Goal: Task Accomplishment & Management: Complete application form

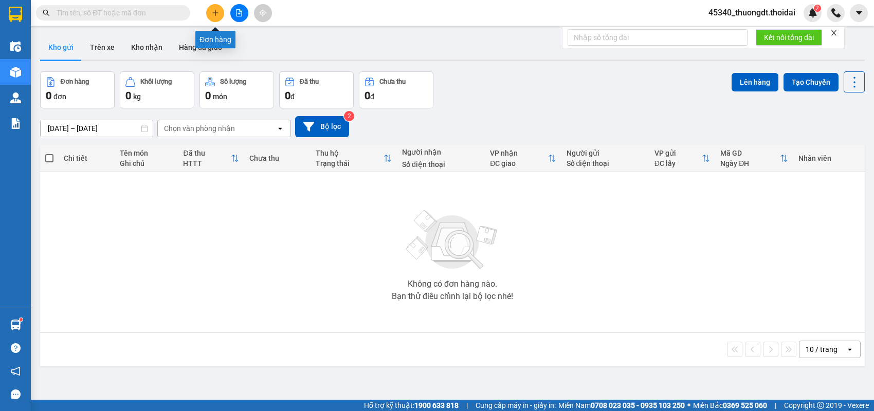
click at [213, 16] on button at bounding box center [215, 13] width 18 height 18
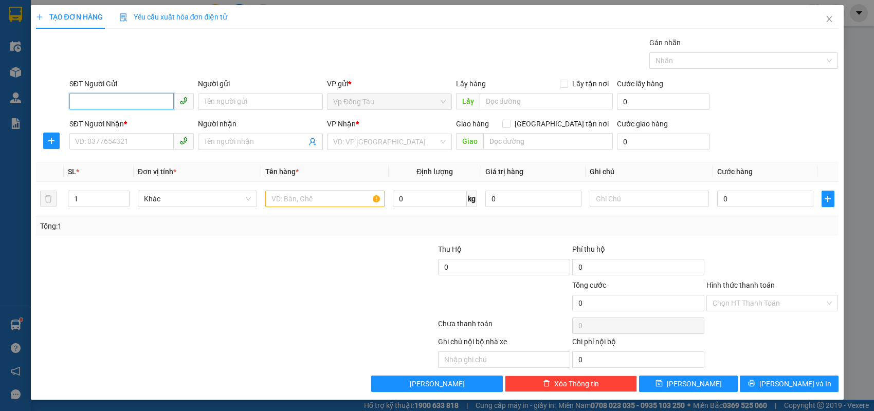
click at [155, 102] on input "SĐT Người Gửi" at bounding box center [121, 101] width 105 height 16
click at [146, 139] on input "SĐT Người Nhận *" at bounding box center [121, 141] width 105 height 16
type input "0913838096"
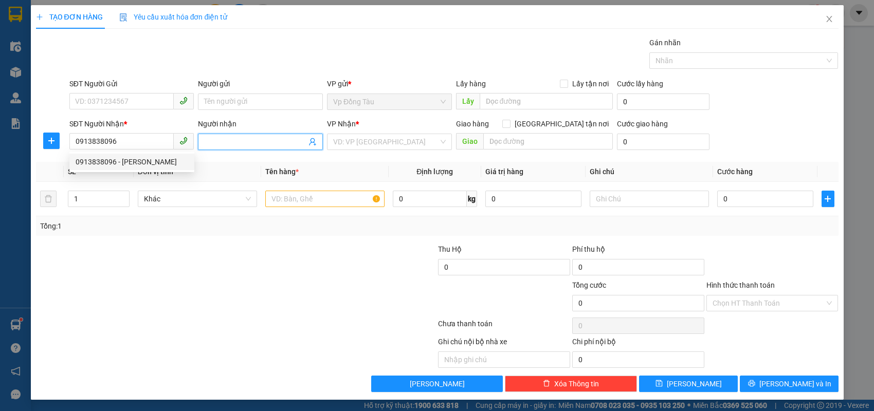
click at [218, 141] on input "Người nhận" at bounding box center [255, 141] width 102 height 11
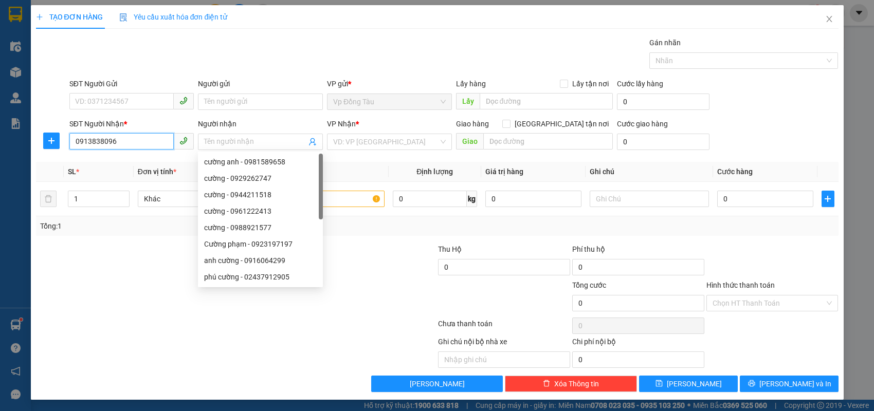
click at [128, 143] on input "0913838096" at bounding box center [121, 141] width 105 height 16
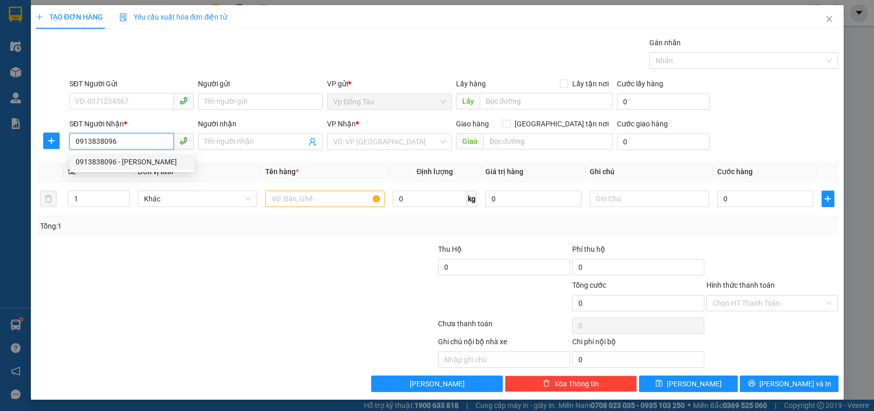
click at [128, 163] on div "0913838096 - [PERSON_NAME]" at bounding box center [132, 161] width 113 height 11
type input "[PERSON_NAME]"
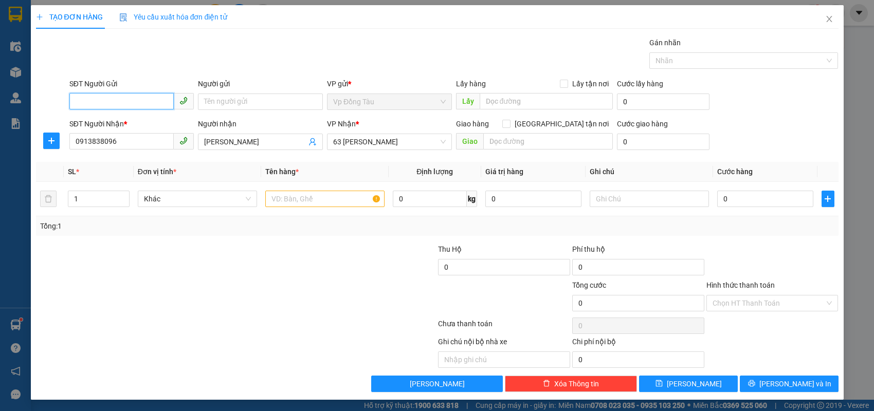
click at [134, 97] on input "SĐT Người Gửi" at bounding box center [121, 101] width 105 height 16
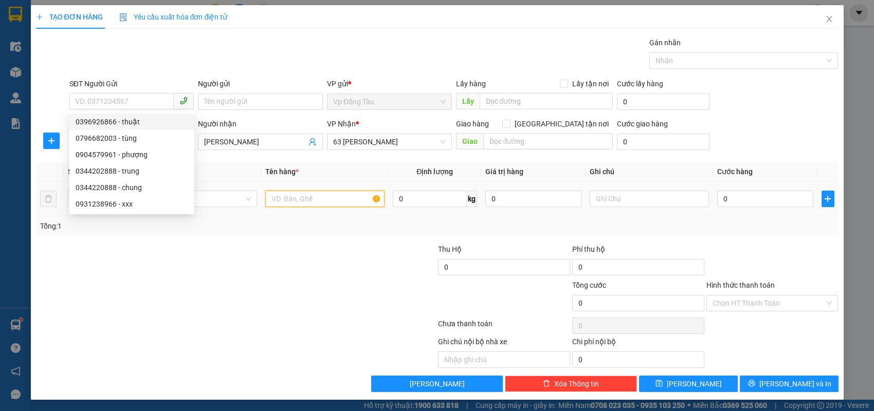
click at [294, 198] on input "text" at bounding box center [324, 199] width 119 height 16
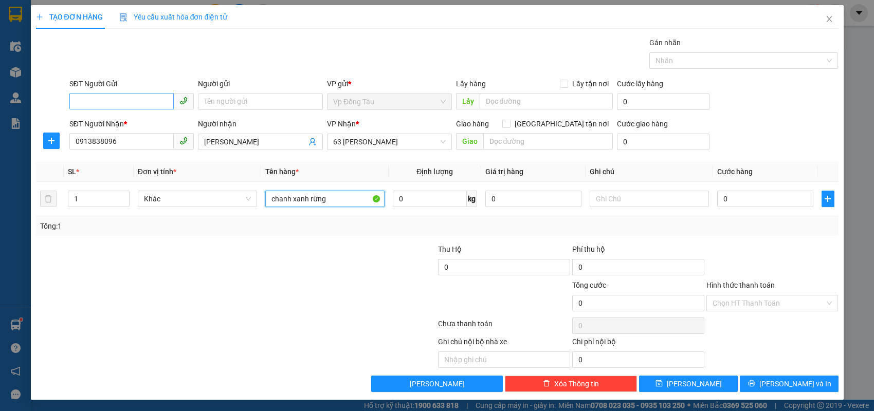
type input "chanh xanh rừng"
click at [153, 102] on input "SĐT Người Gửi" at bounding box center [121, 101] width 105 height 16
click at [98, 101] on input "096347688" at bounding box center [121, 101] width 105 height 16
type input "0963476688"
click at [246, 101] on input "Người gửi" at bounding box center [260, 102] width 125 height 16
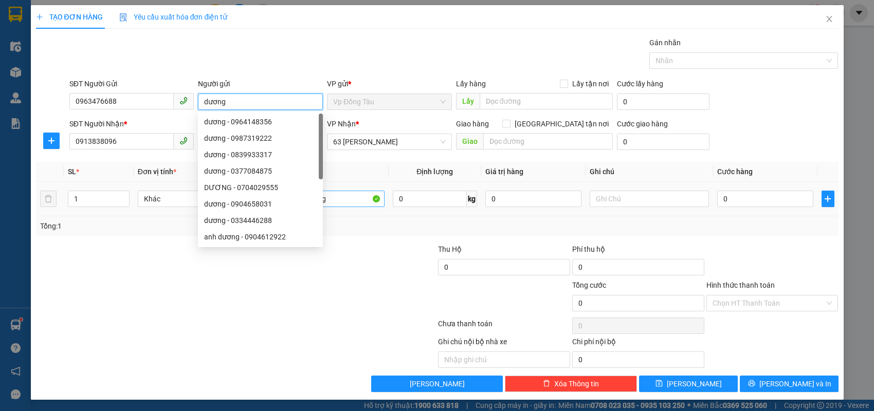
type input "dương"
click at [356, 203] on input "chanh xanh rừng" at bounding box center [324, 199] width 119 height 16
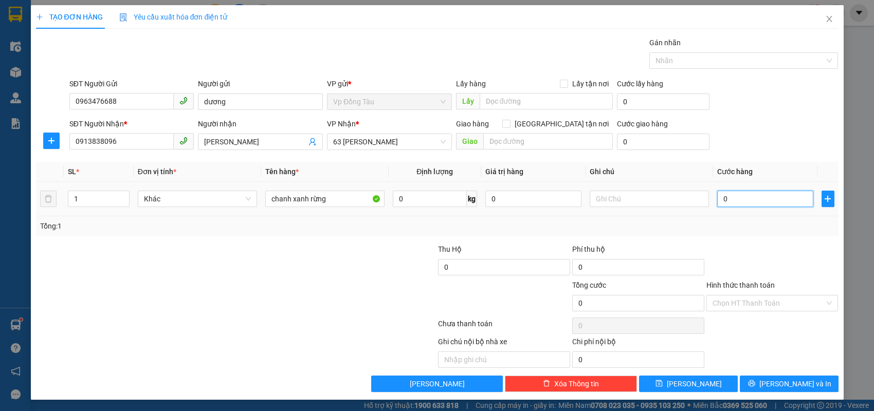
click at [770, 205] on input "0" at bounding box center [765, 199] width 96 height 16
type input "4"
type input "40"
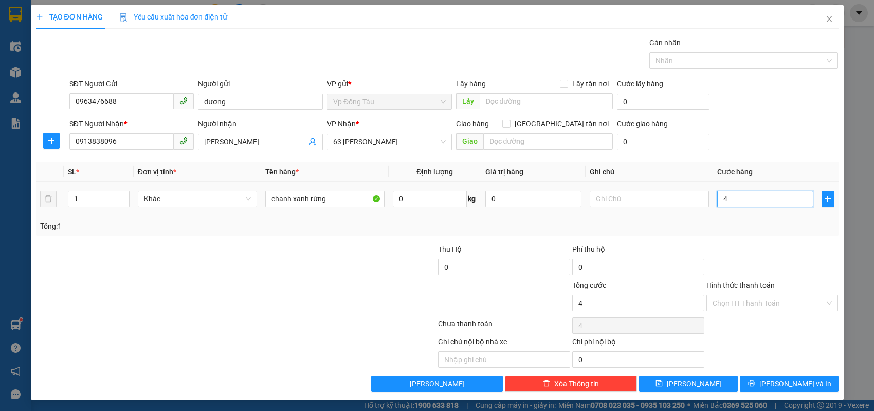
type input "40"
type input "40.000"
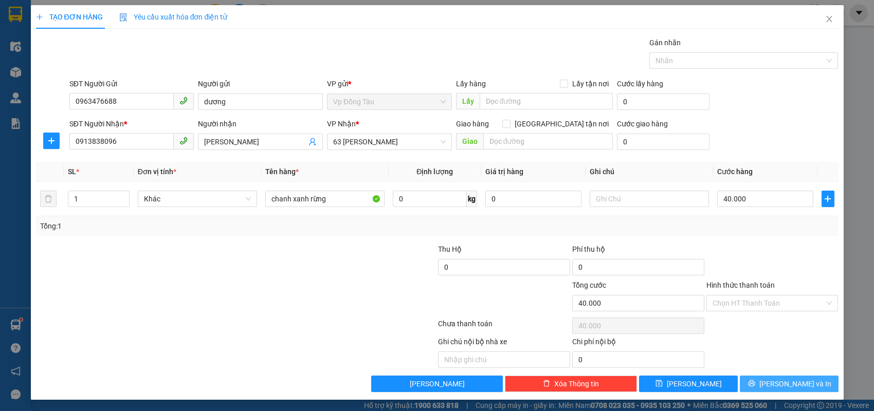
click at [755, 385] on icon "printer" at bounding box center [751, 384] width 7 height 7
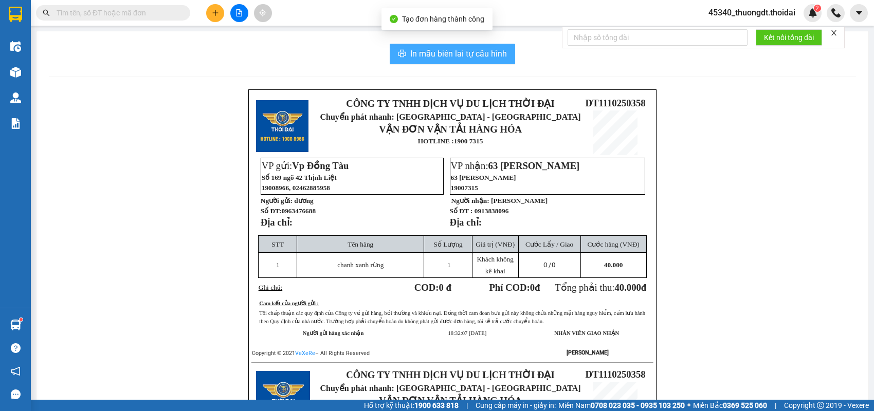
click at [447, 60] on span "In mẫu biên lai tự cấu hình" at bounding box center [458, 53] width 97 height 13
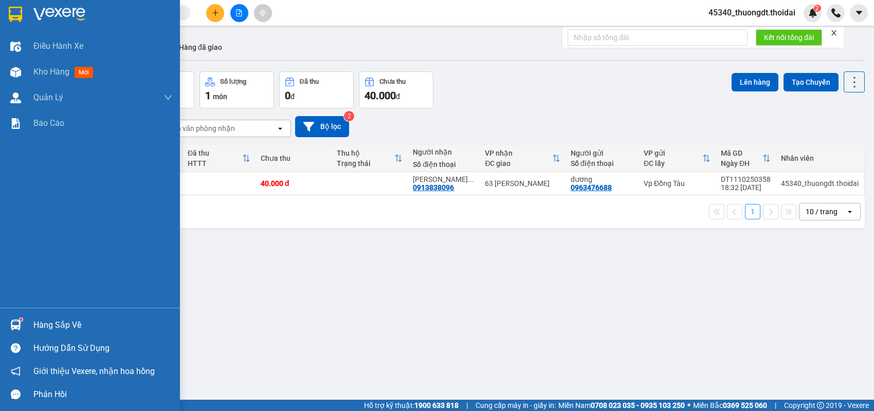
click at [43, 328] on div "Hàng sắp về" at bounding box center [102, 325] width 139 height 15
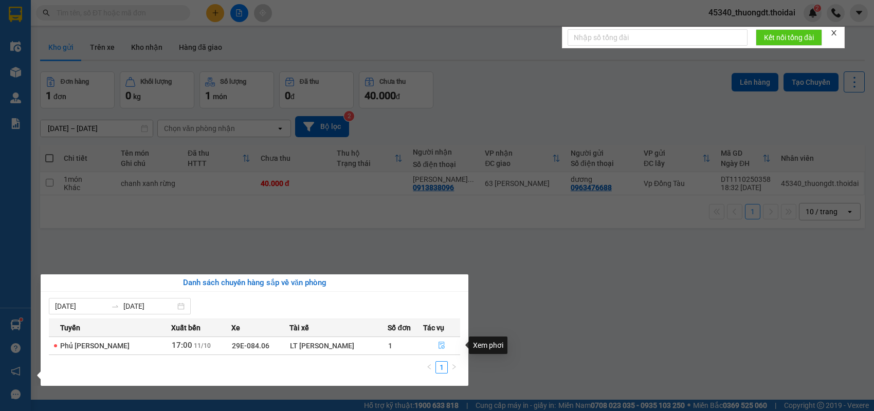
click at [438, 343] on icon "file-done" at bounding box center [441, 345] width 7 height 7
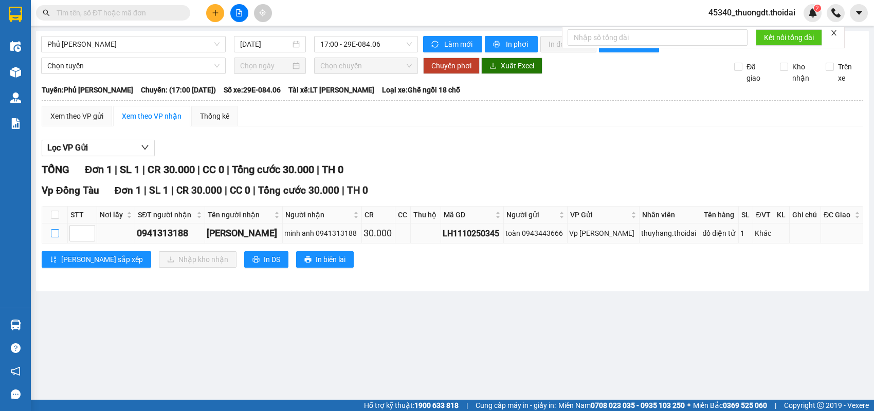
click at [56, 238] on input "checkbox" at bounding box center [55, 233] width 8 height 8
checkbox input "true"
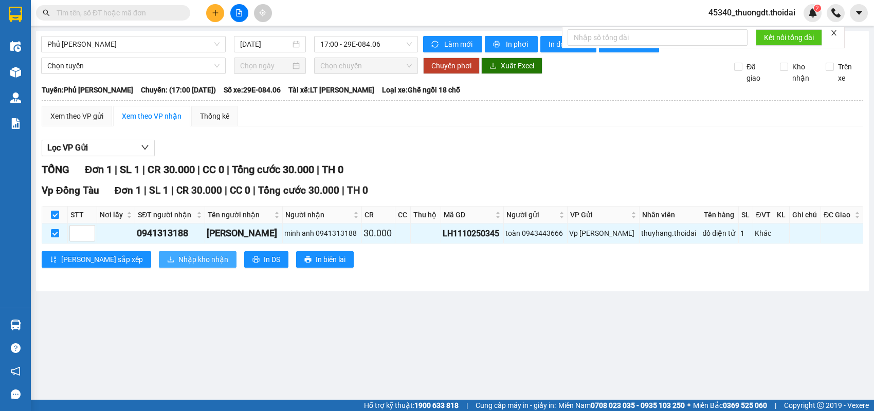
click at [167, 263] on icon "download" at bounding box center [170, 259] width 7 height 7
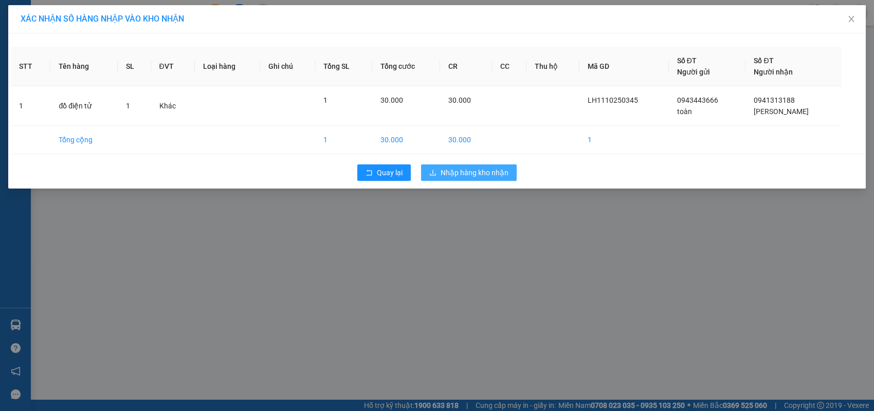
click at [446, 173] on span "Nhập hàng kho nhận" at bounding box center [475, 172] width 68 height 11
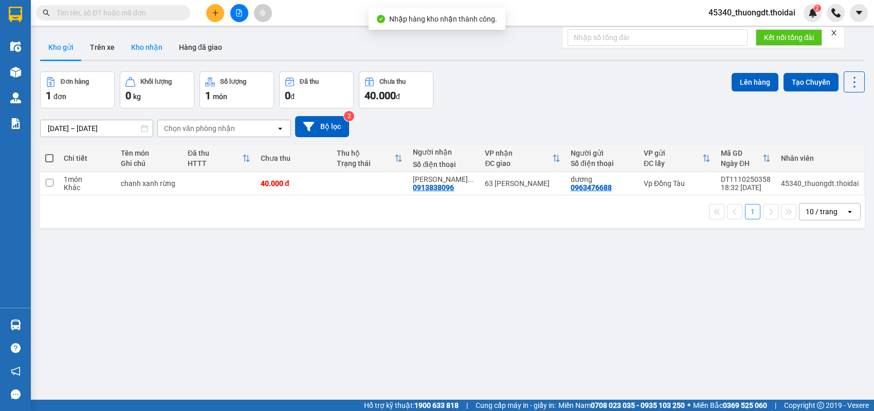
click at [142, 49] on button "Kho nhận" at bounding box center [147, 47] width 48 height 25
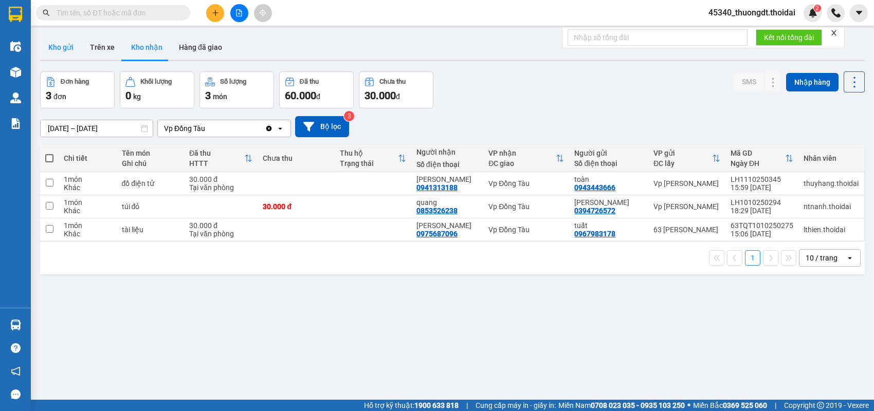
click at [67, 44] on button "Kho gửi" at bounding box center [61, 47] width 42 height 25
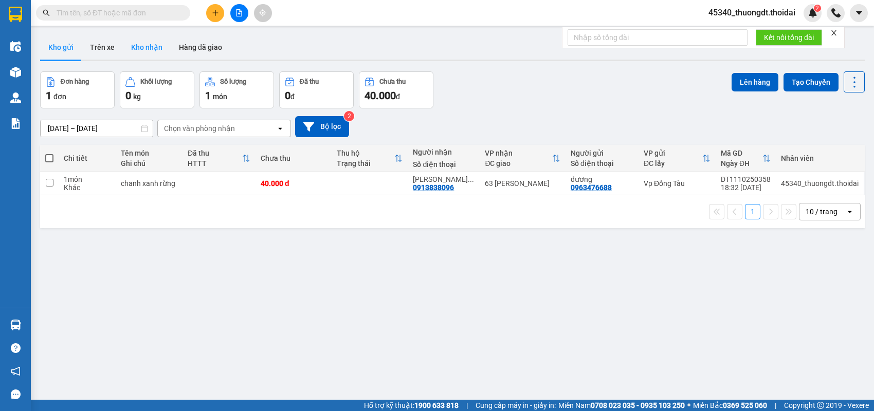
click at [128, 47] on button "Kho nhận" at bounding box center [147, 47] width 48 height 25
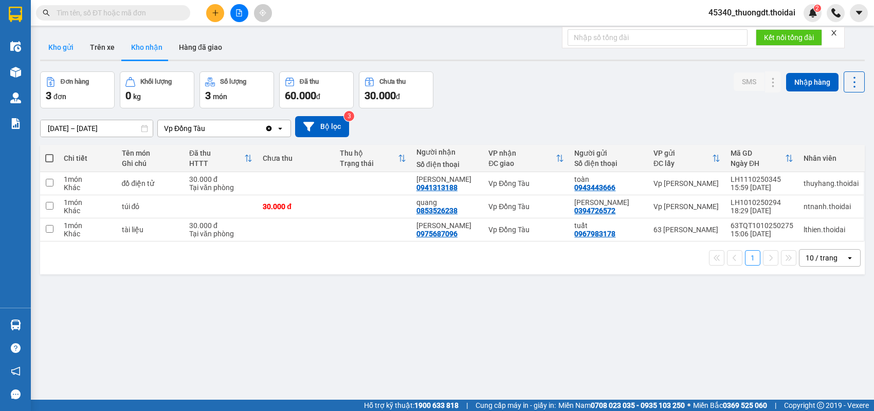
click at [61, 45] on button "Kho gửi" at bounding box center [61, 47] width 42 height 25
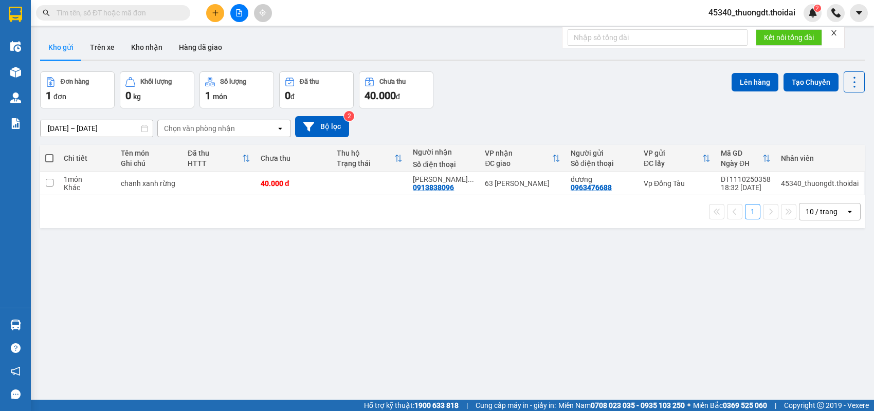
click at [164, 13] on input "text" at bounding box center [117, 12] width 121 height 11
paste input "0917081856"
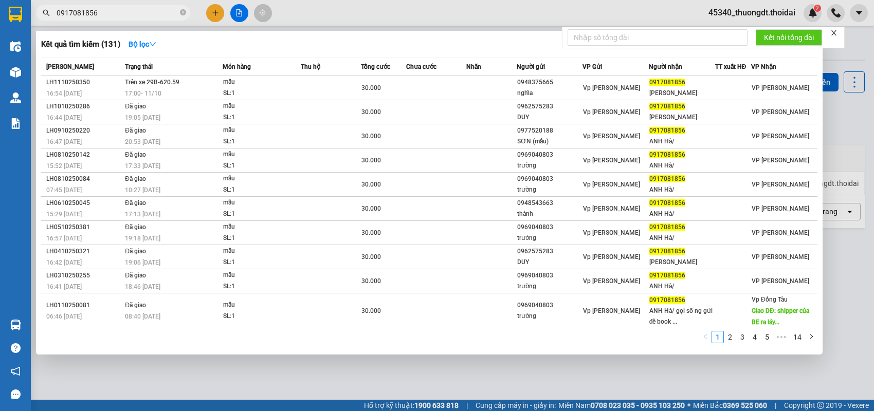
type input "0917081856"
click at [182, 14] on icon "close-circle" at bounding box center [183, 12] width 6 height 6
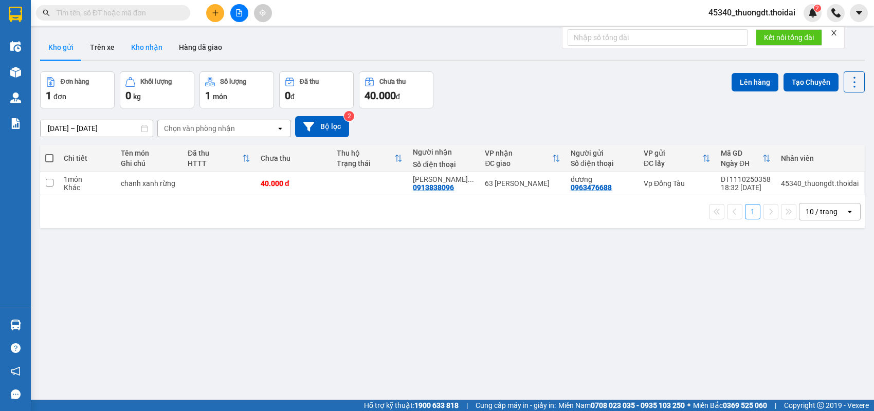
click at [154, 48] on button "Kho nhận" at bounding box center [147, 47] width 48 height 25
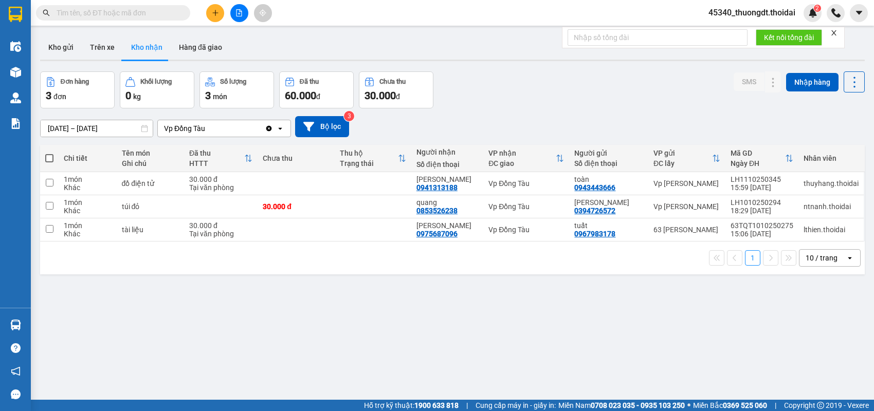
click at [475, 118] on div "[DATE] – [DATE] Press the down arrow key to interact with the calendar and sele…" at bounding box center [452, 126] width 825 height 21
